Goal: Task Accomplishment & Management: Manage account settings

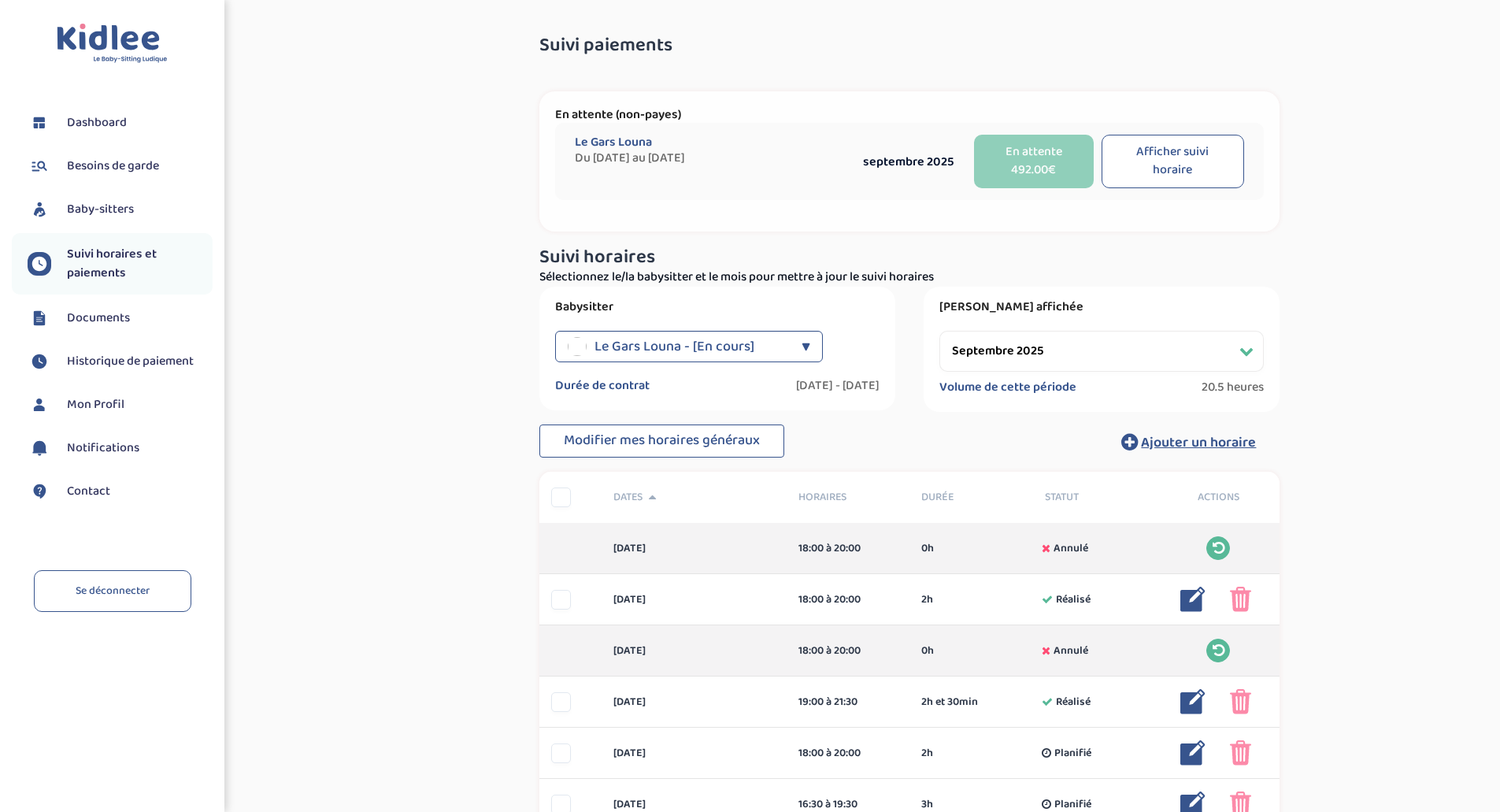
select select "septembre 2025"
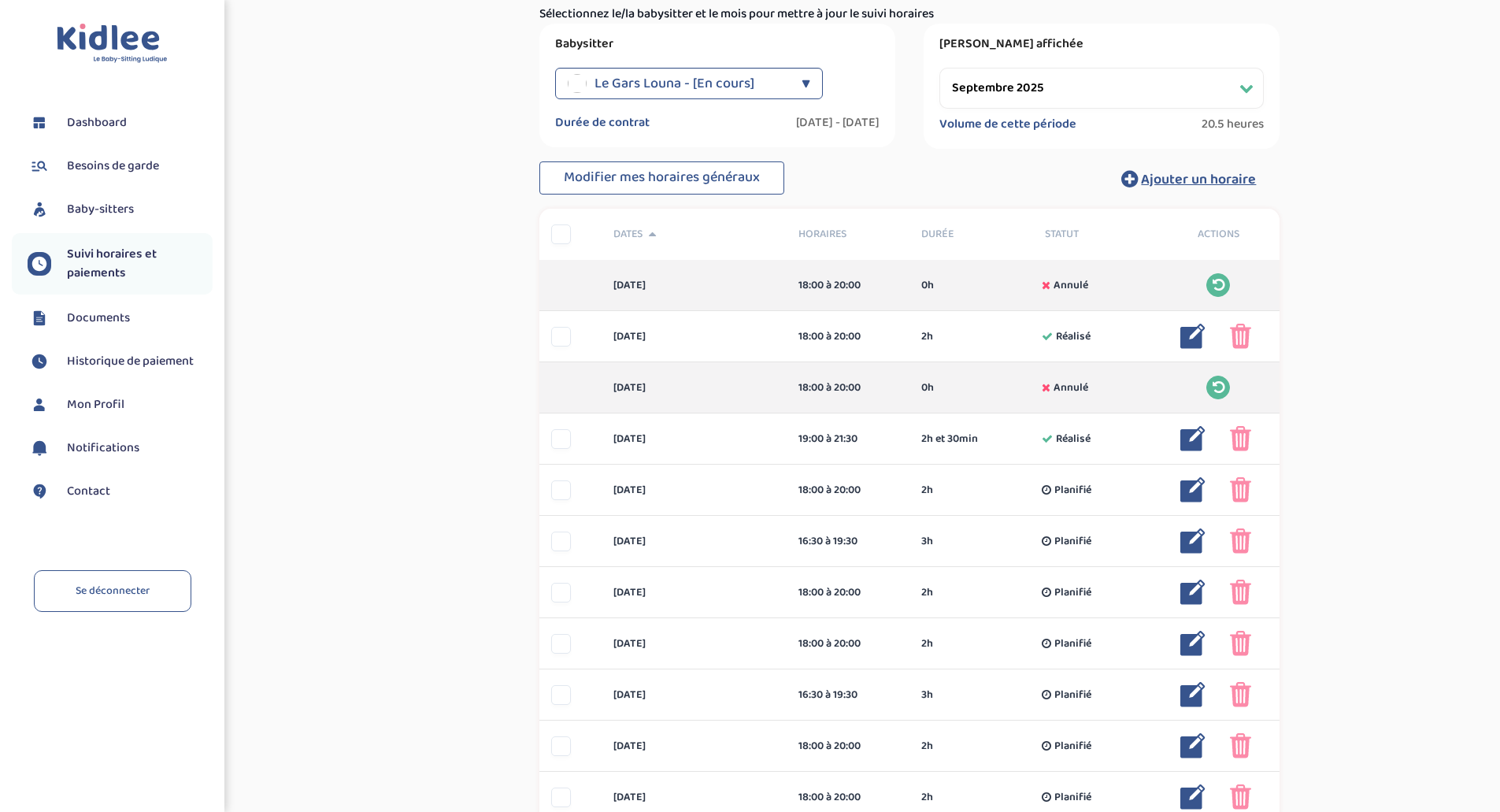
click at [391, 201] on div "Suivi paiements jb97sHHaYGMgObhsvh9LuzTZ9fhLvx9SjlGj5tVd En attente (non-payes)…" at bounding box center [909, 317] width 1157 height 1114
click at [356, 284] on div "Suivi paiements jb97sHHaYGMgObhsvh9LuzTZ9fhLvx9SjlGj5tVd En attente (non-payes)…" at bounding box center [909, 317] width 1157 height 1114
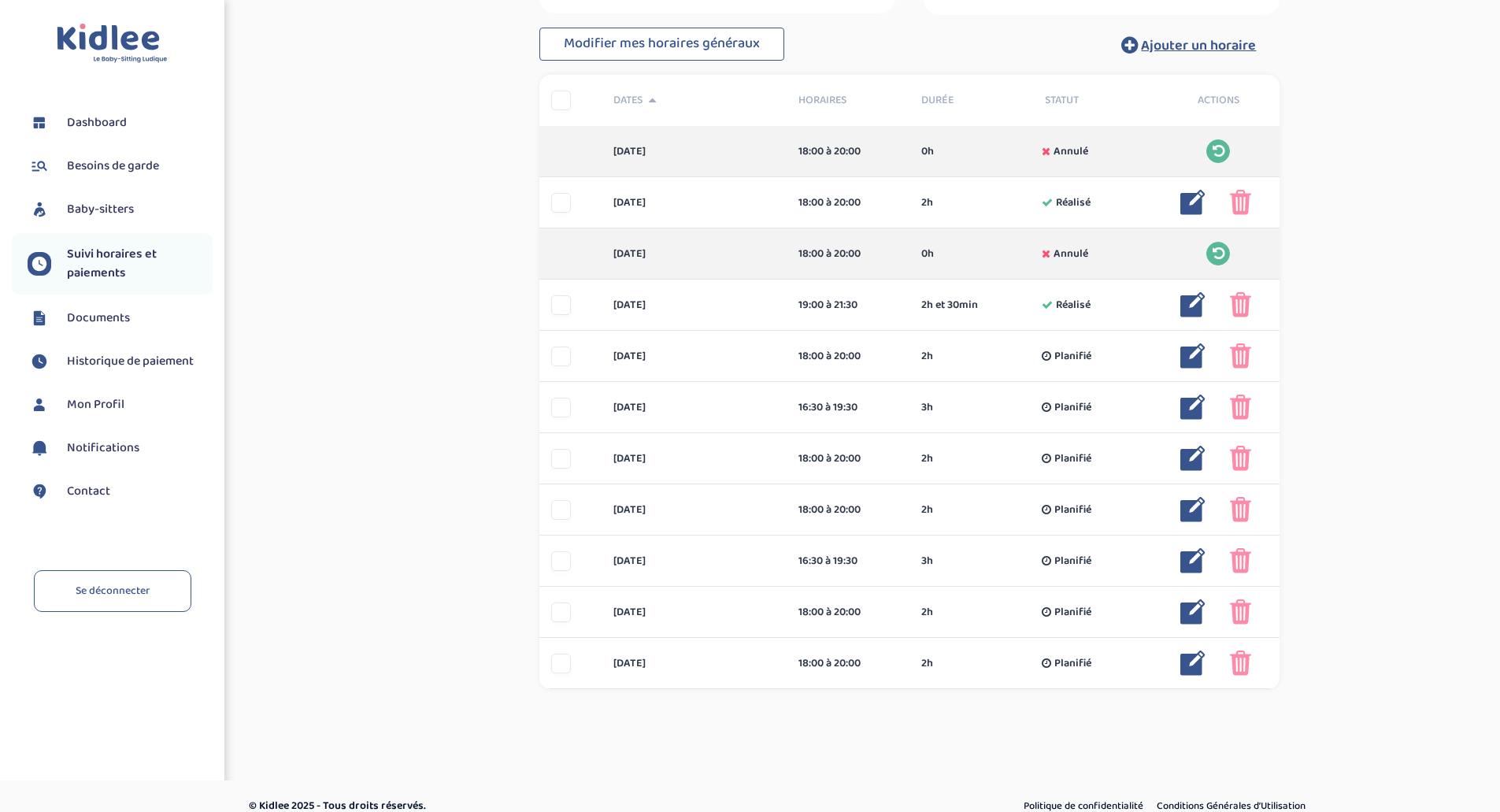
scroll to position [417, 0]
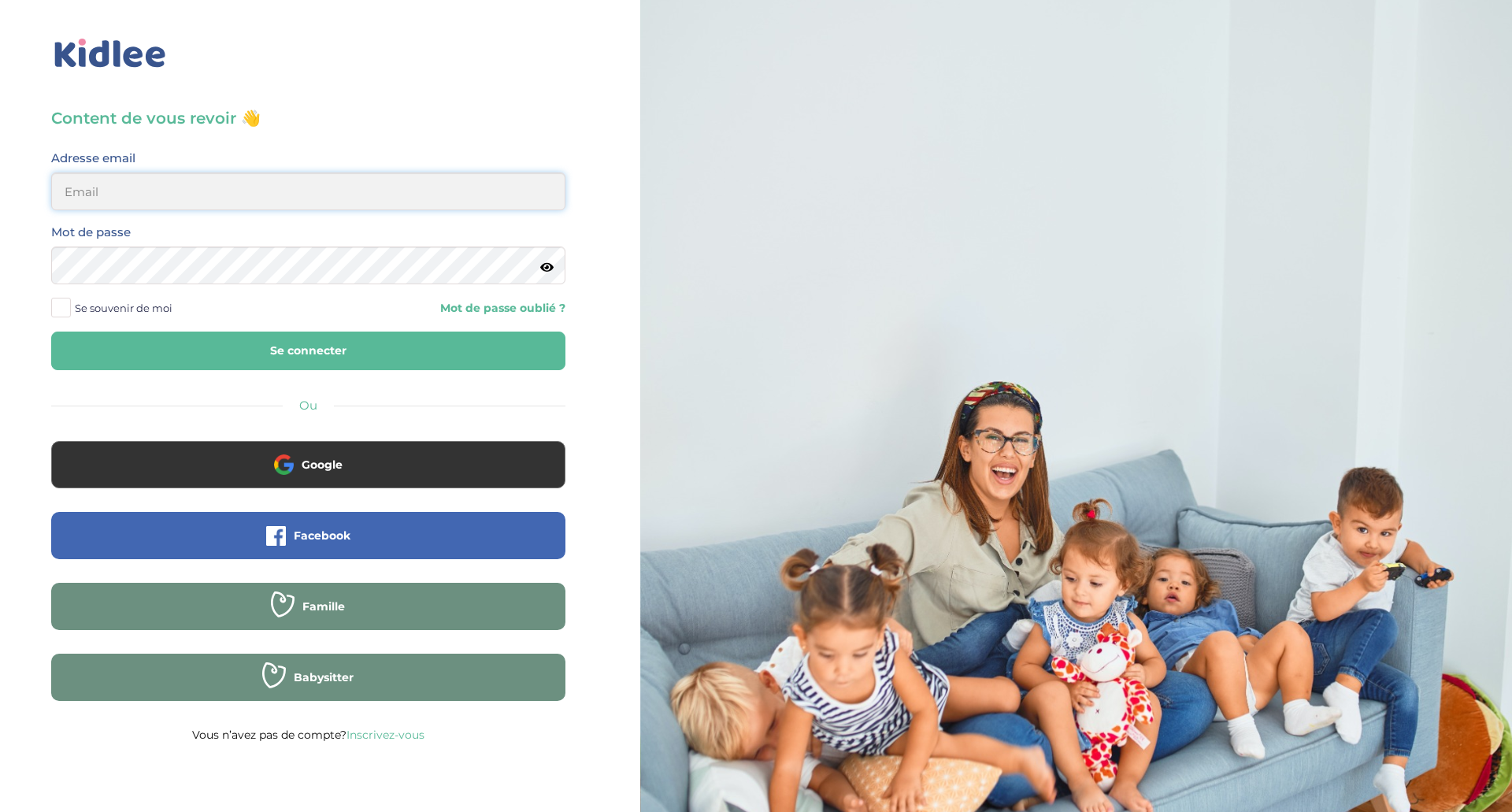
click at [325, 193] on input "email" at bounding box center [307, 191] width 514 height 38
type input "sonia_askri@yahoo.fr"
click at [51, 331] on button "Se connecter" at bounding box center [307, 350] width 514 height 39
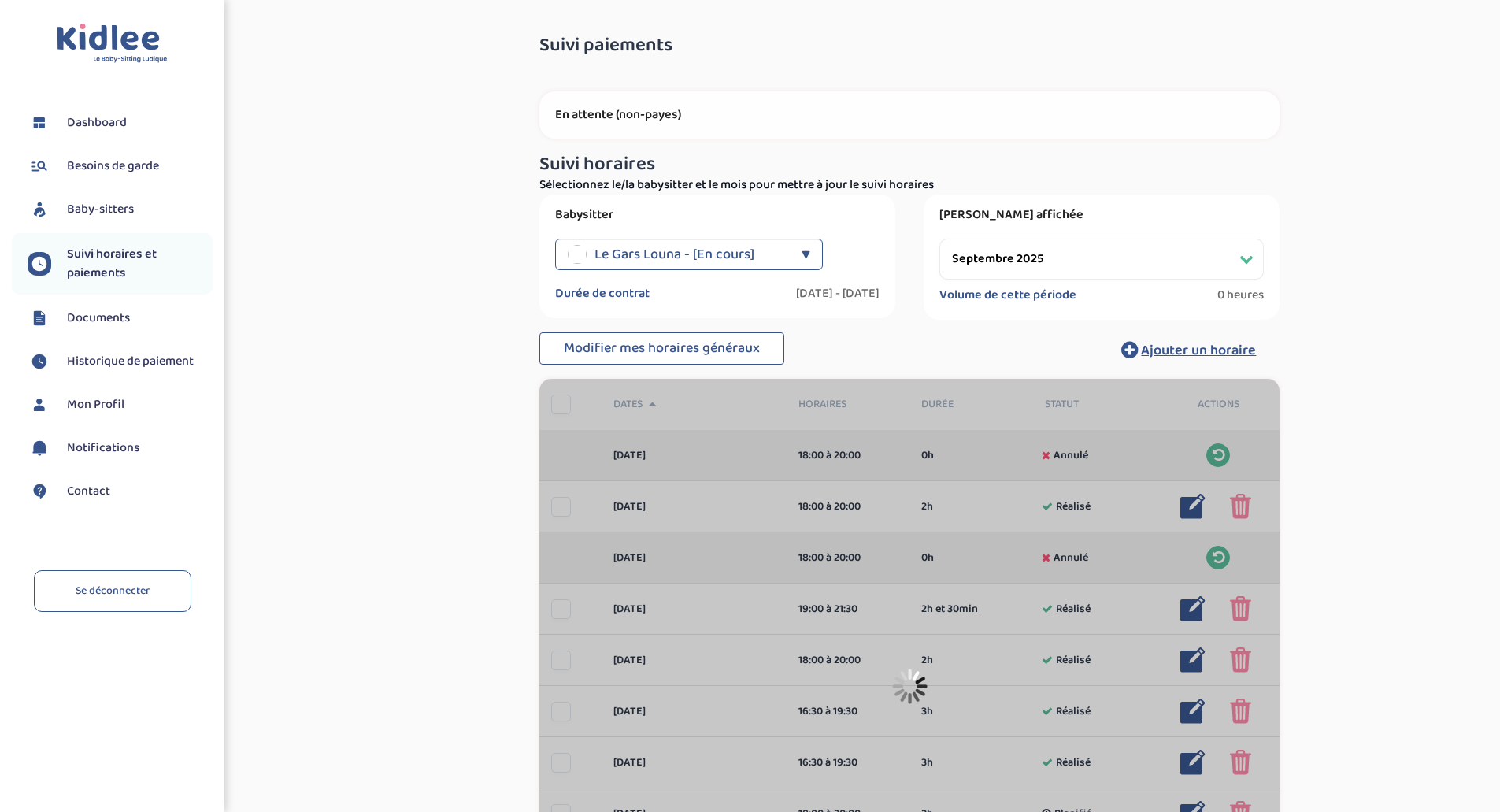
select select "septembre 2025"
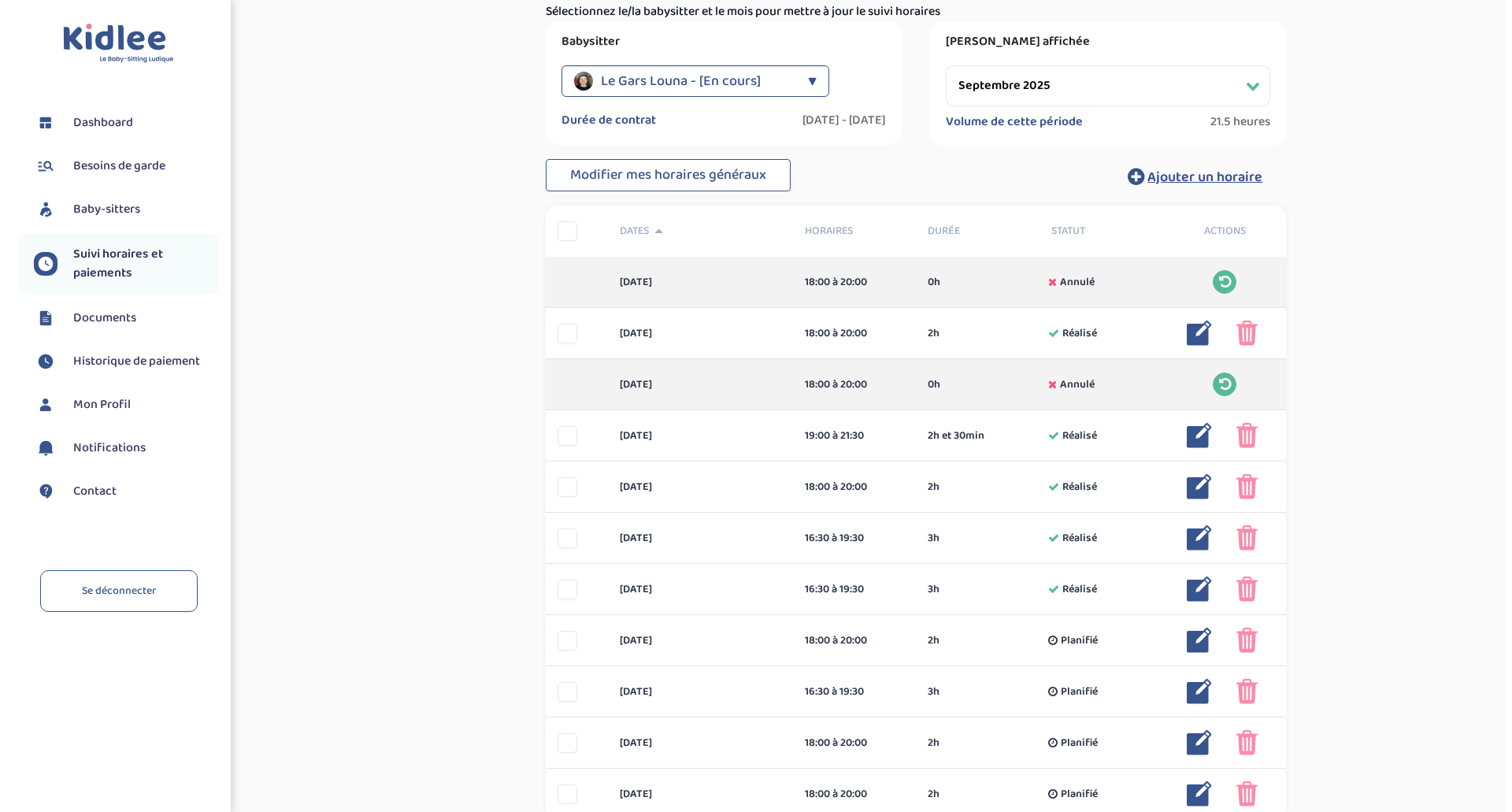
scroll to position [174, 0]
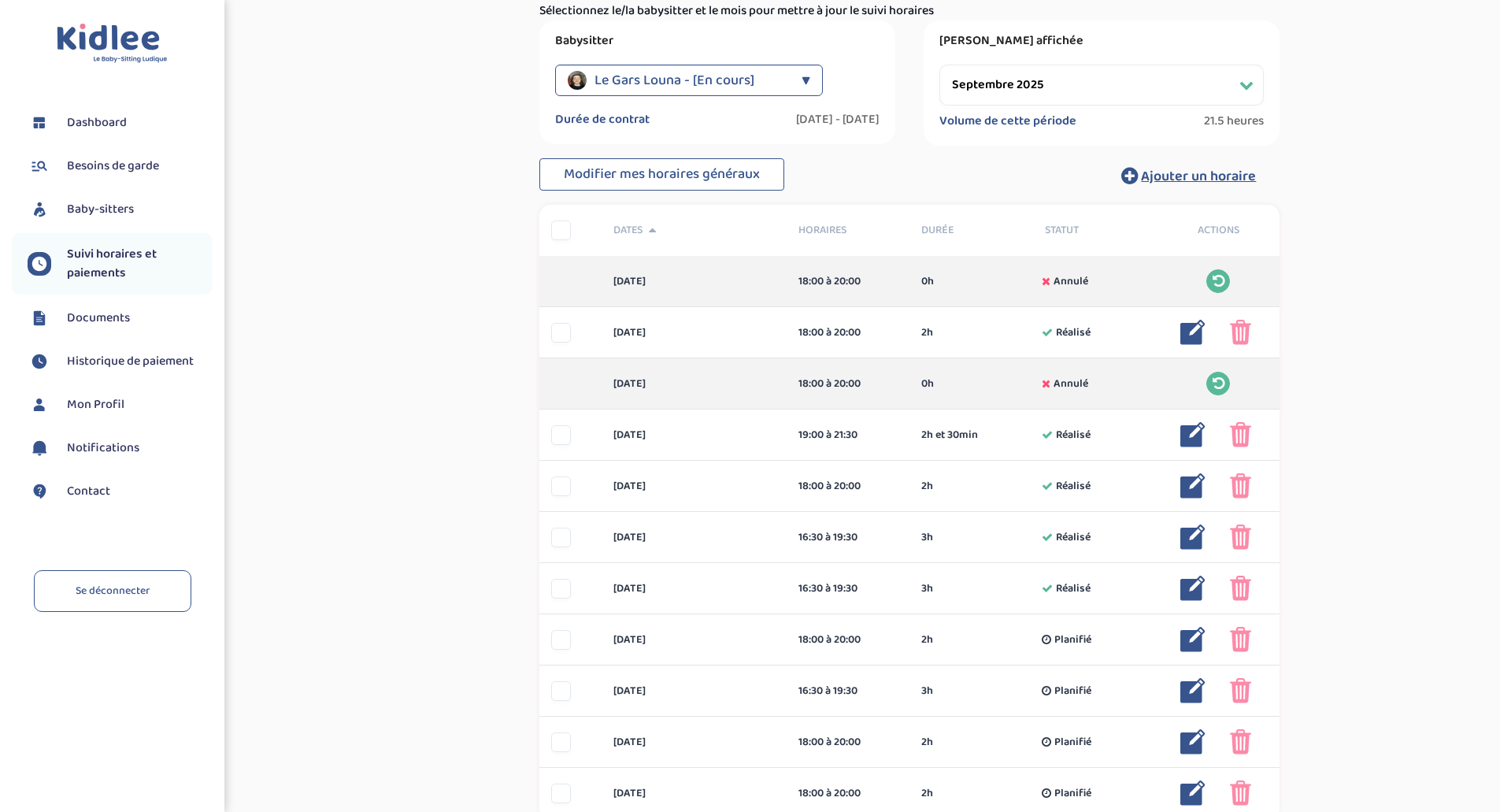
drag, startPoint x: 1511, startPoint y: 384, endPoint x: 1508, endPoint y: 505, distance: 121.0
click at [1500, 505] on html "Toggle navigation FAQ [PERSON_NAME] Besoins de garde Baby-sitters Suivi horaire…" at bounding box center [750, 393] width 1500 height 1135
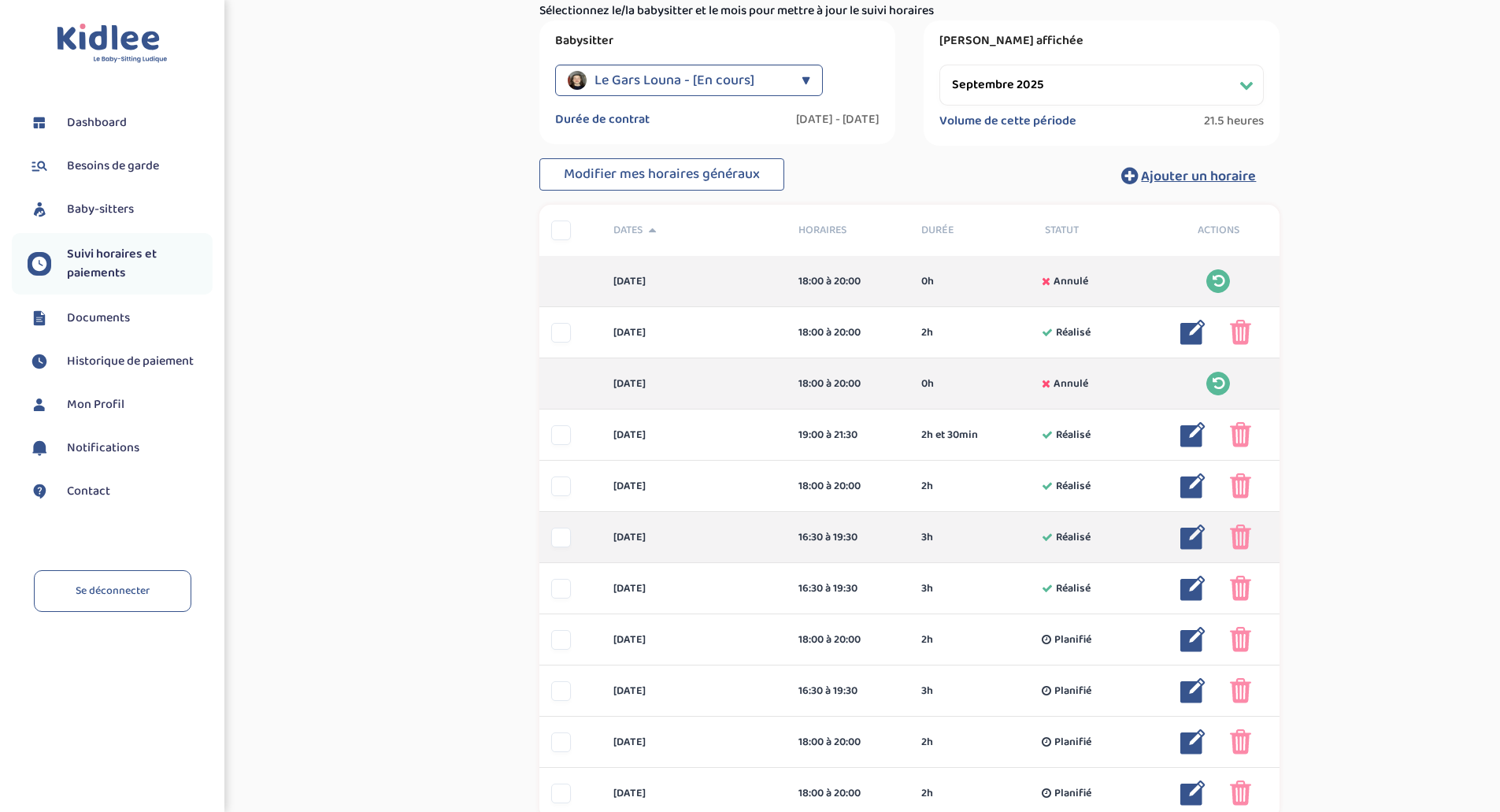
click at [1196, 527] on img at bounding box center [1193, 537] width 25 height 25
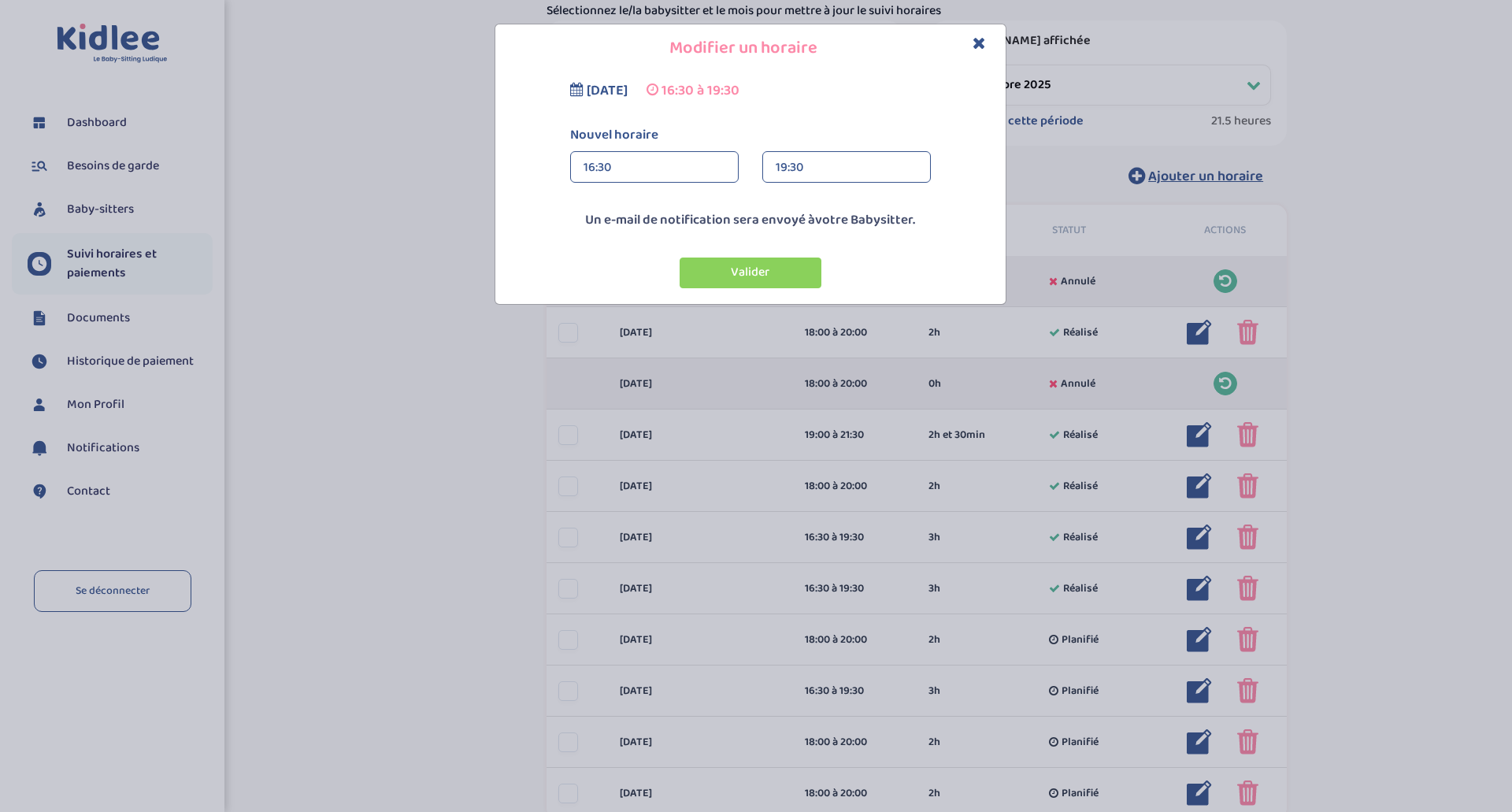
click at [808, 177] on div "19:30" at bounding box center [846, 167] width 141 height 31
click at [676, 177] on div "16:30" at bounding box center [655, 167] width 141 height 31
click at [738, 306] on div "Modifier un horaire mercredi 17 septembre 2025 16:30 à 19:30 Nouvel horaire 16:…" at bounding box center [756, 406] width 1512 height 812
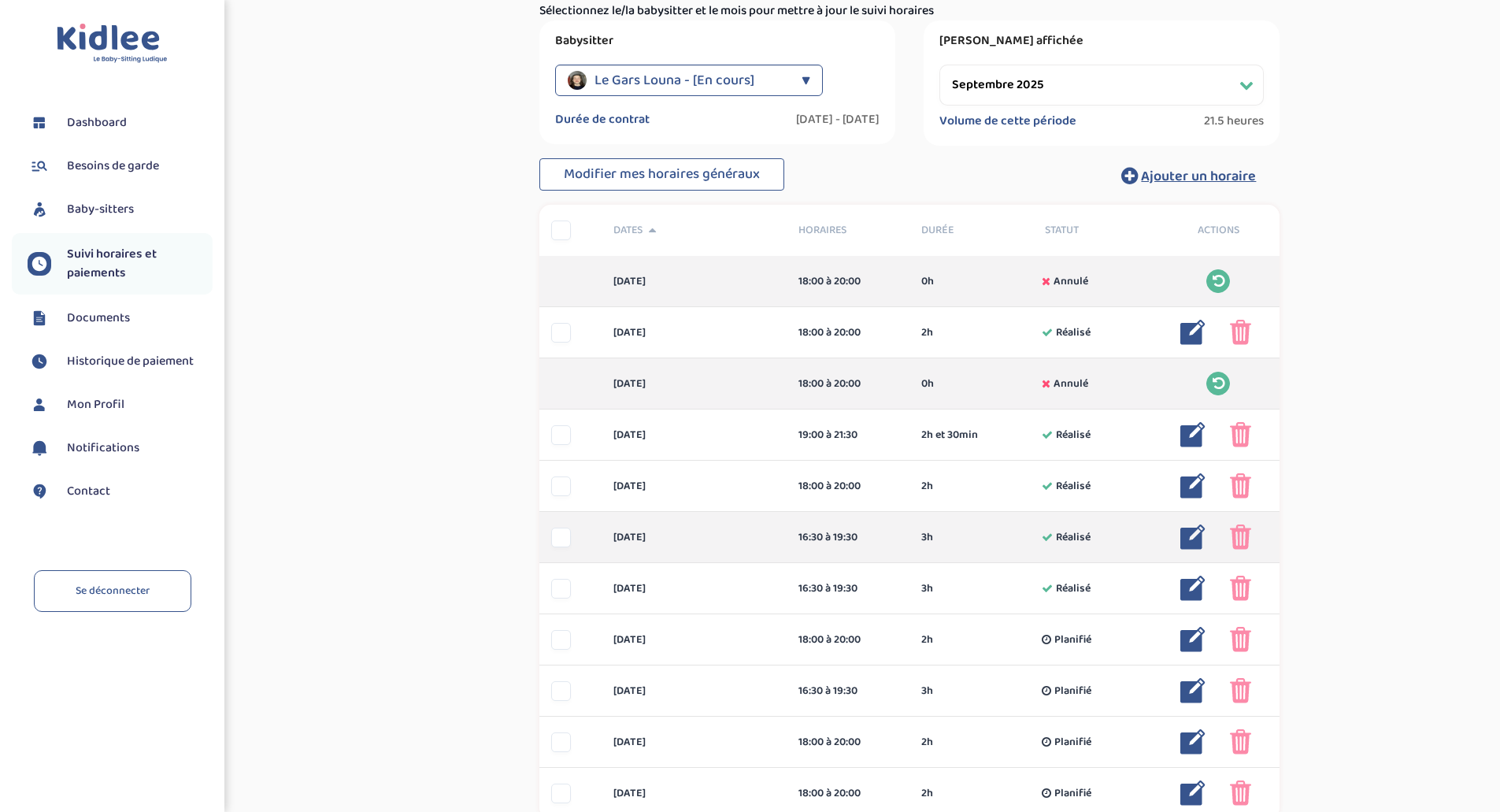
click at [1195, 537] on img at bounding box center [1193, 537] width 25 height 25
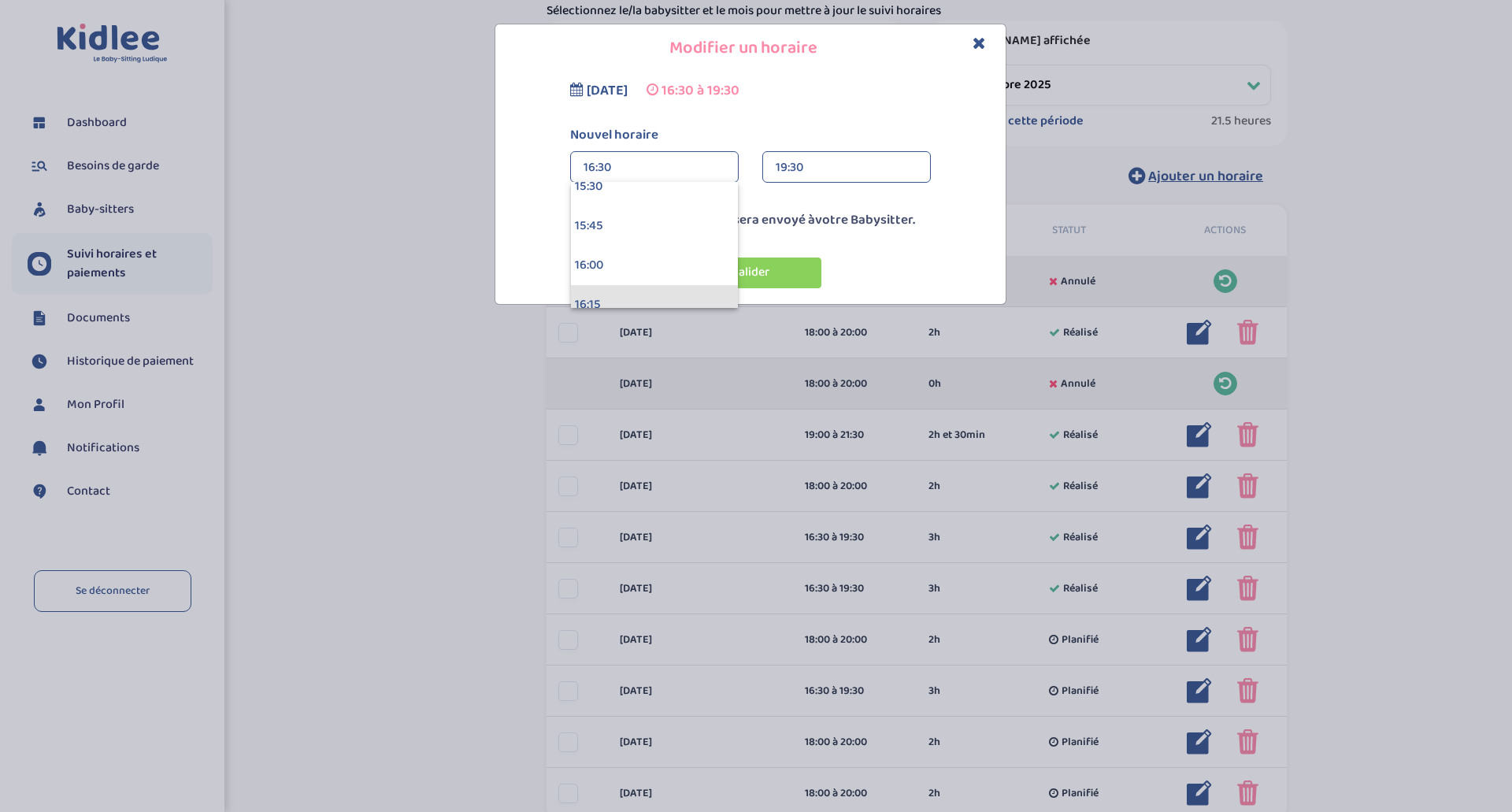
click at [628, 296] on div "16:15" at bounding box center [654, 305] width 167 height 40
click at [797, 159] on div "19:30" at bounding box center [846, 167] width 141 height 31
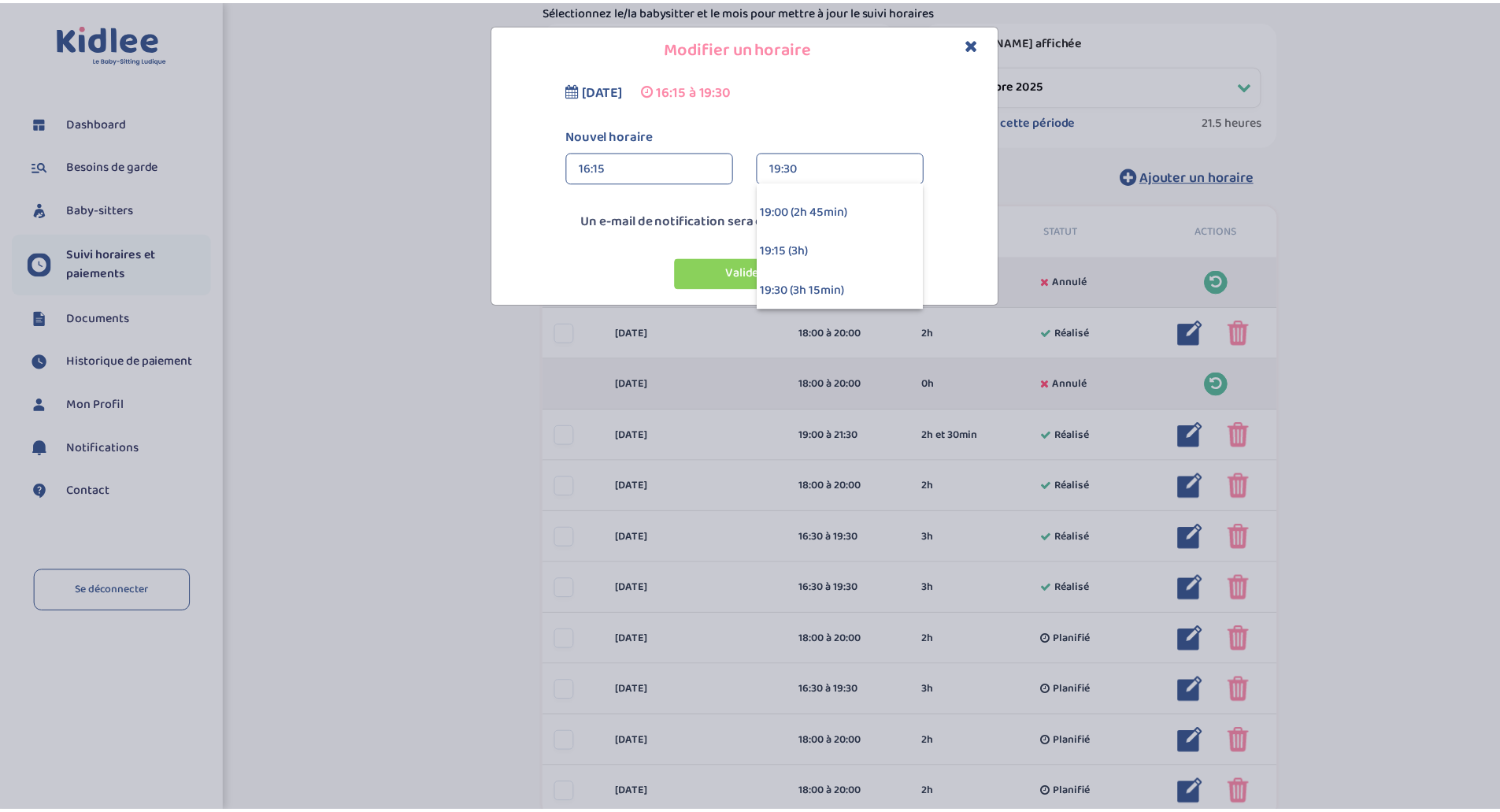
scroll to position [409, 0]
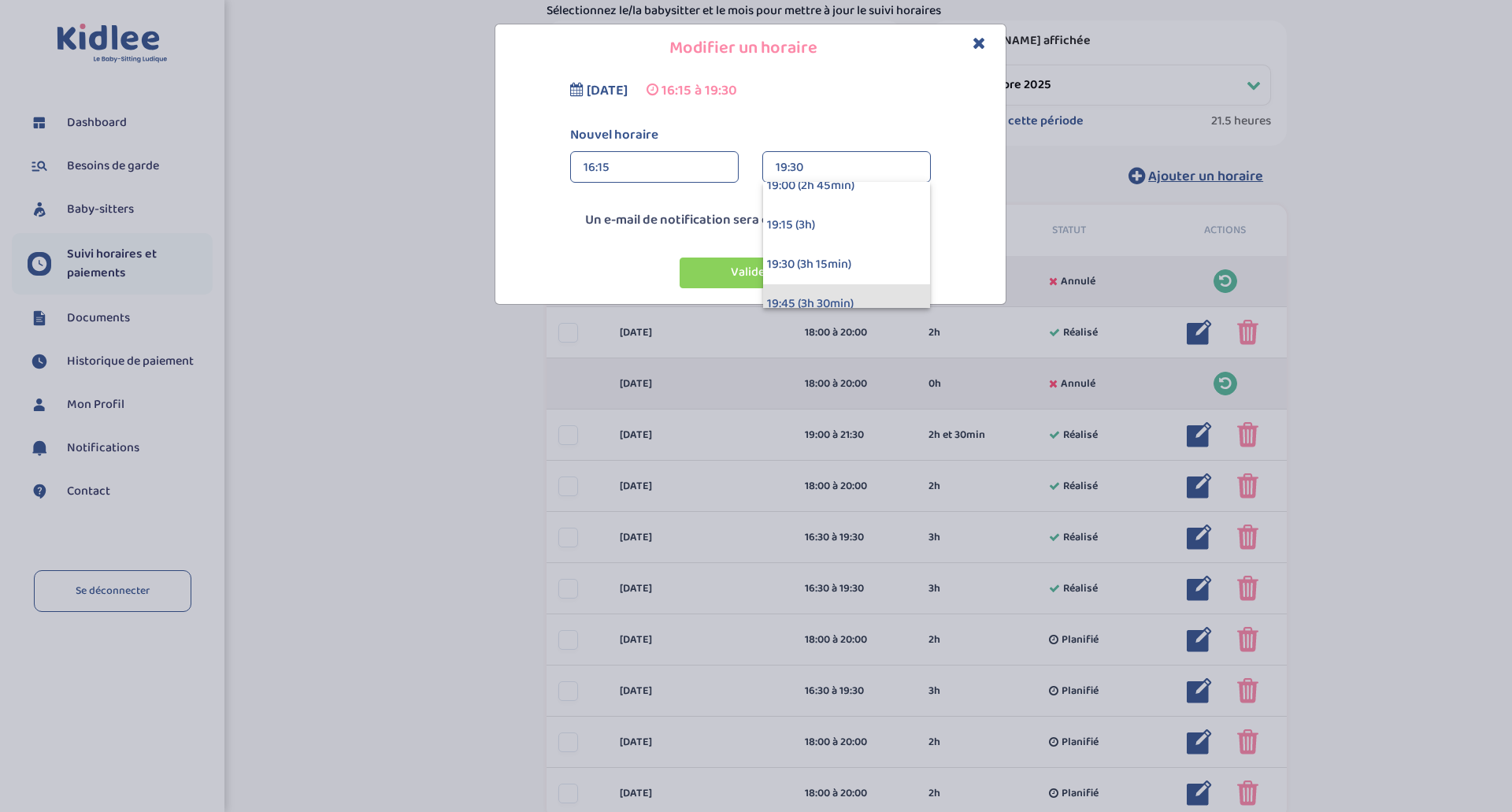
click at [876, 294] on div "19:45 (3h 30min)" at bounding box center [846, 304] width 167 height 40
click at [778, 264] on button "Valider" at bounding box center [751, 273] width 141 height 31
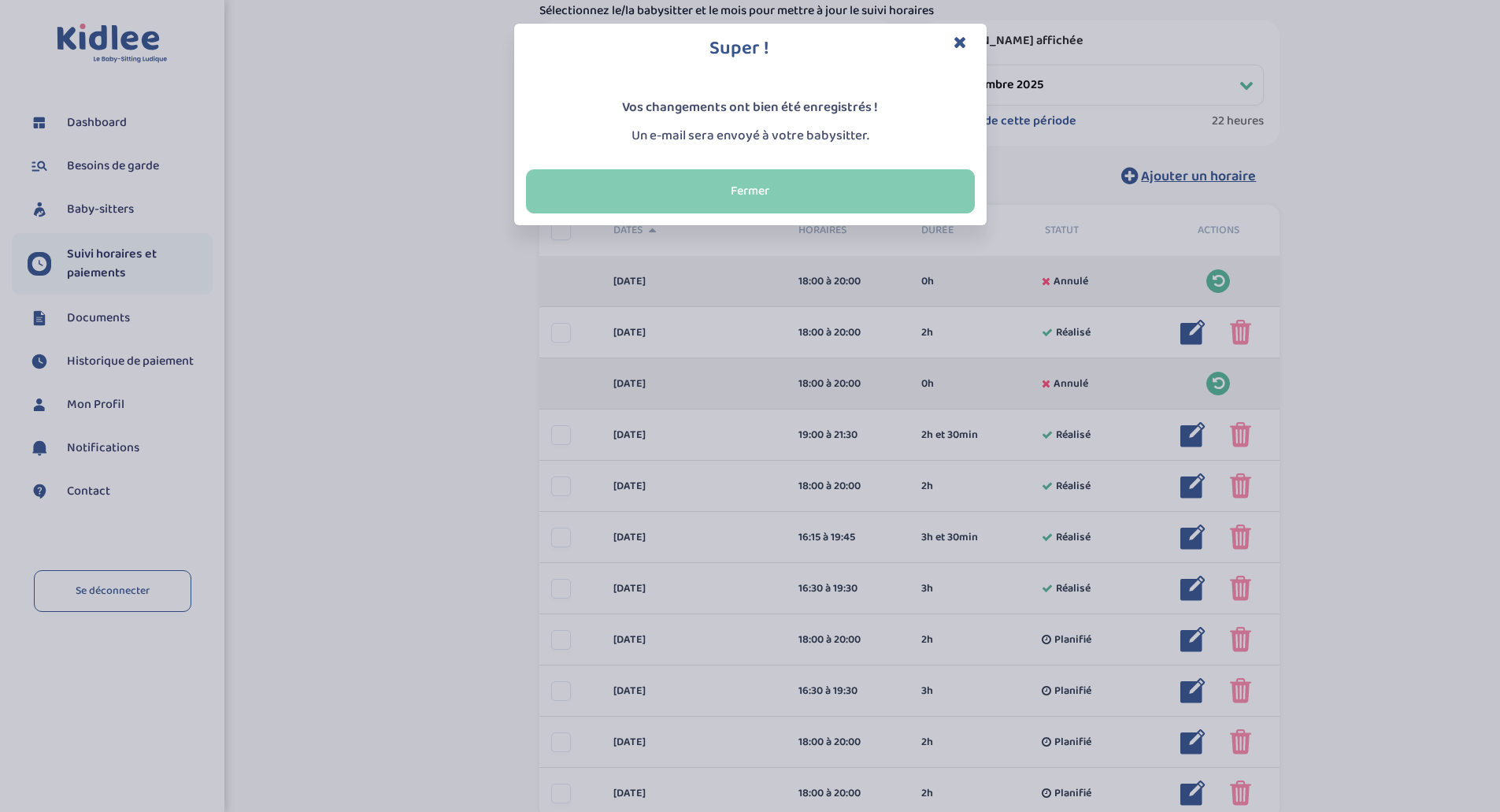
click at [772, 196] on button "Fermer" at bounding box center [751, 191] width 449 height 44
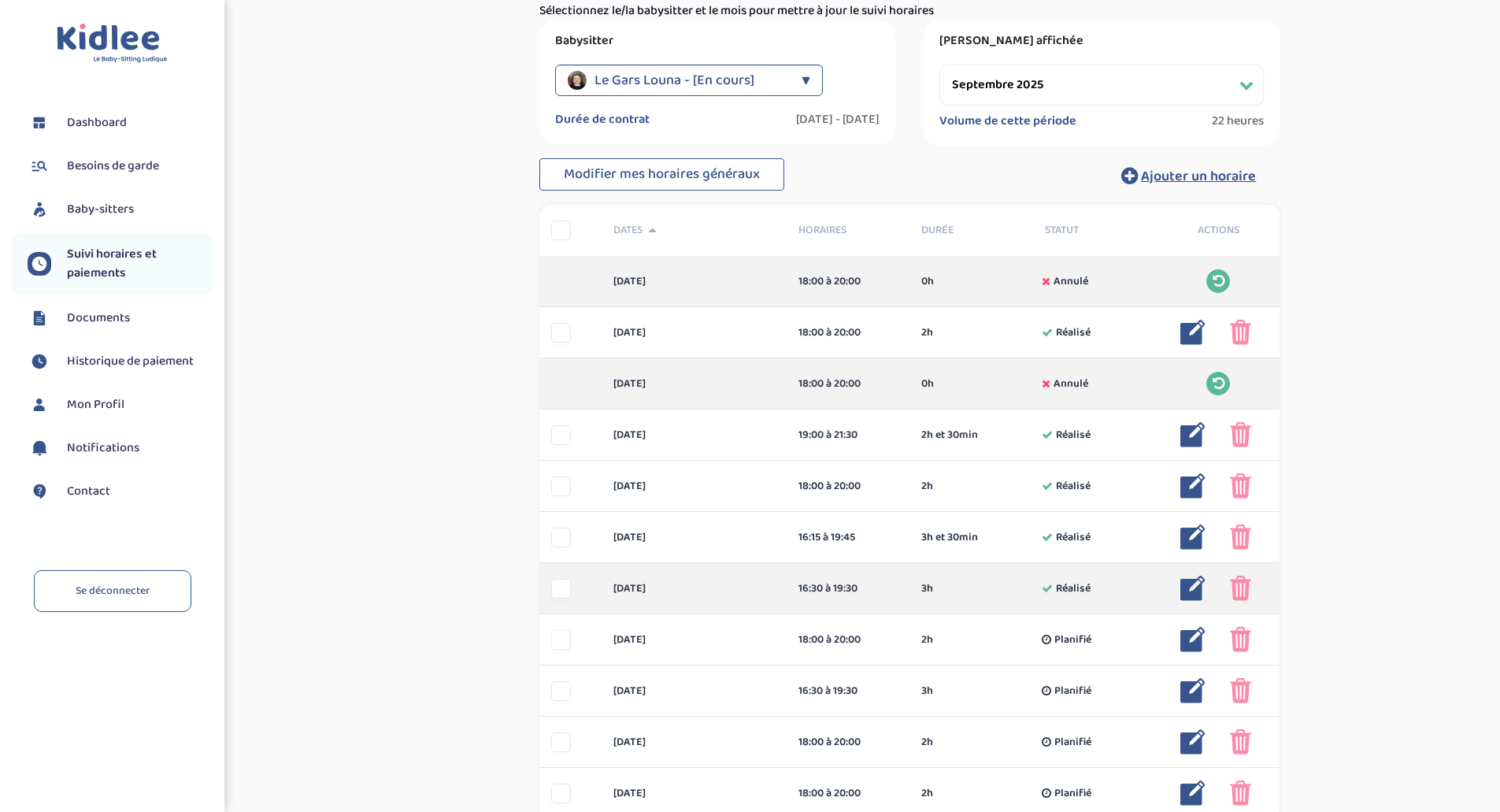
click at [1191, 589] on img at bounding box center [1193, 588] width 25 height 25
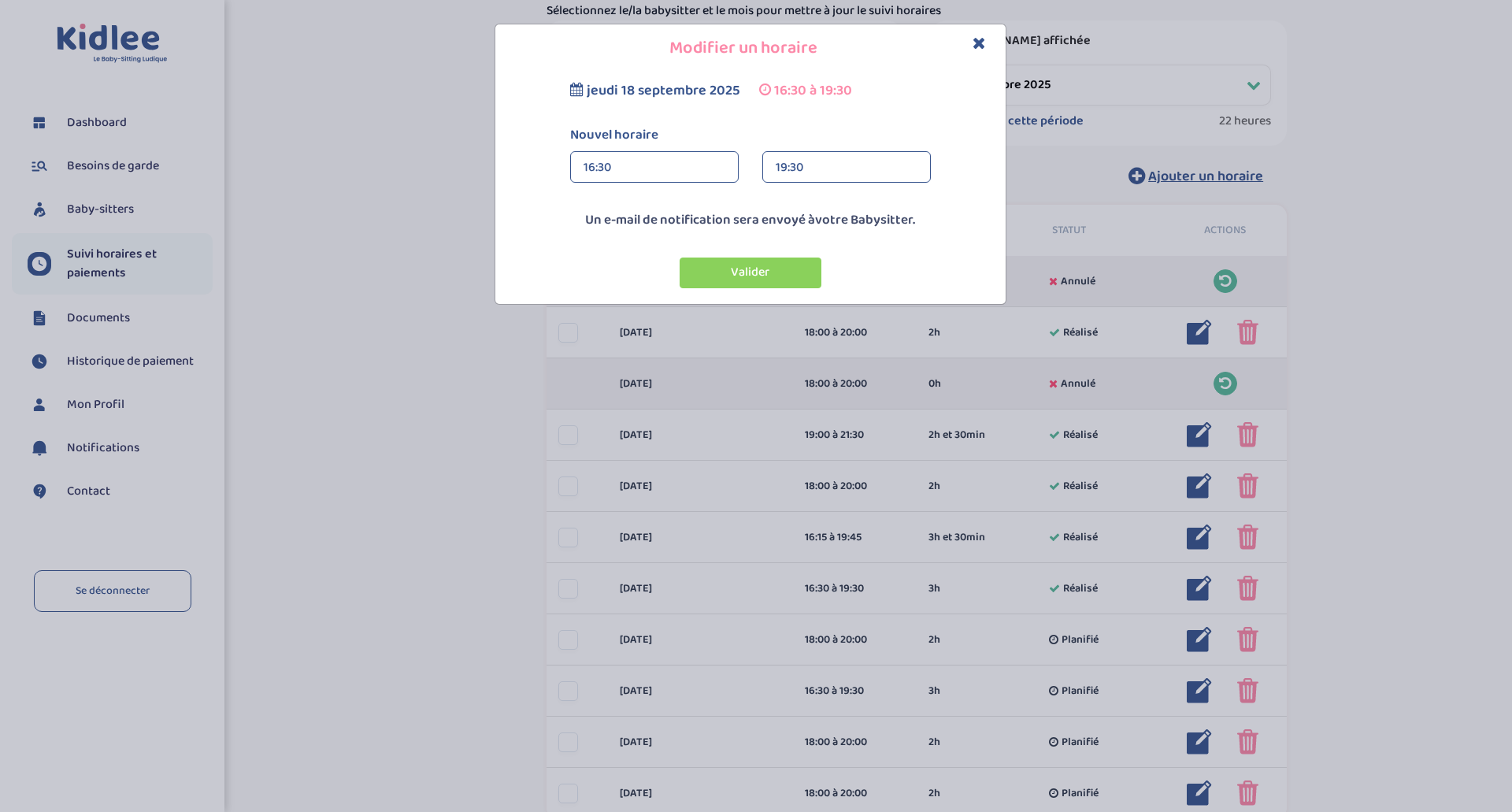
click at [646, 157] on div "16:30" at bounding box center [655, 167] width 141 height 31
click at [665, 292] on div "16:15" at bounding box center [654, 305] width 167 height 40
click at [741, 260] on button "Valider" at bounding box center [751, 273] width 141 height 31
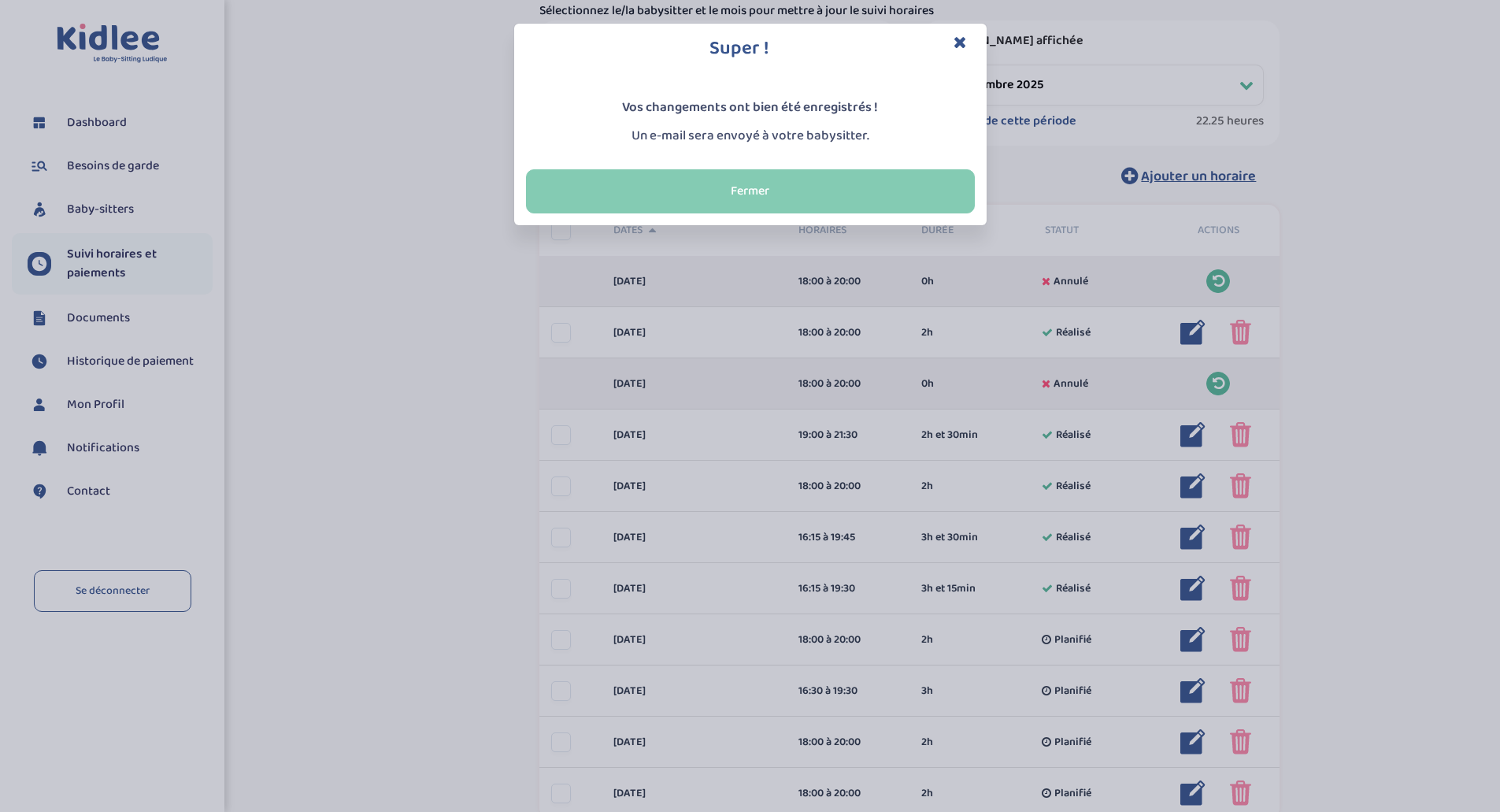
click at [782, 185] on button "Fermer" at bounding box center [751, 191] width 449 height 44
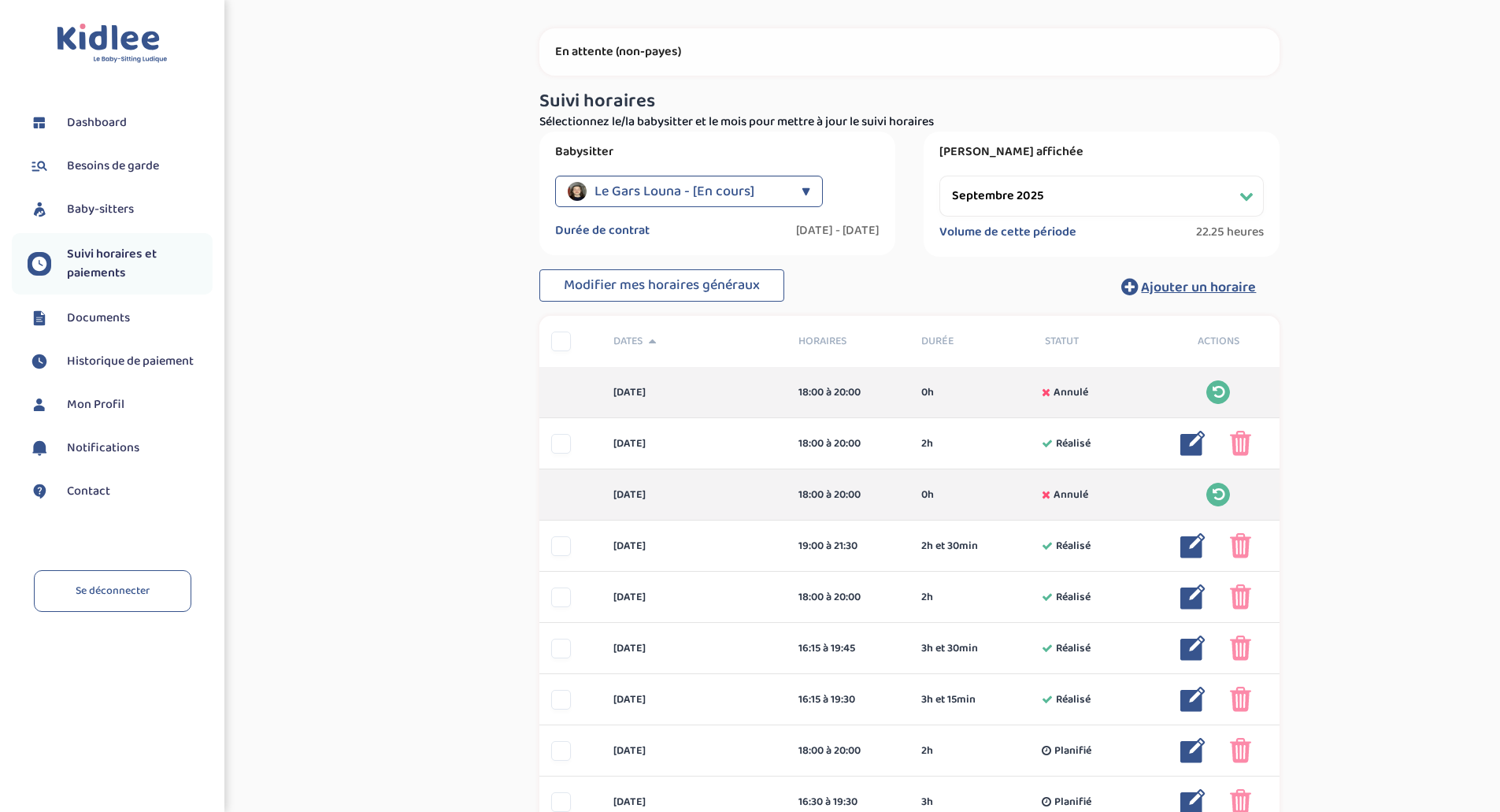
scroll to position [25, 0]
